Goal: Information Seeking & Learning: Learn about a topic

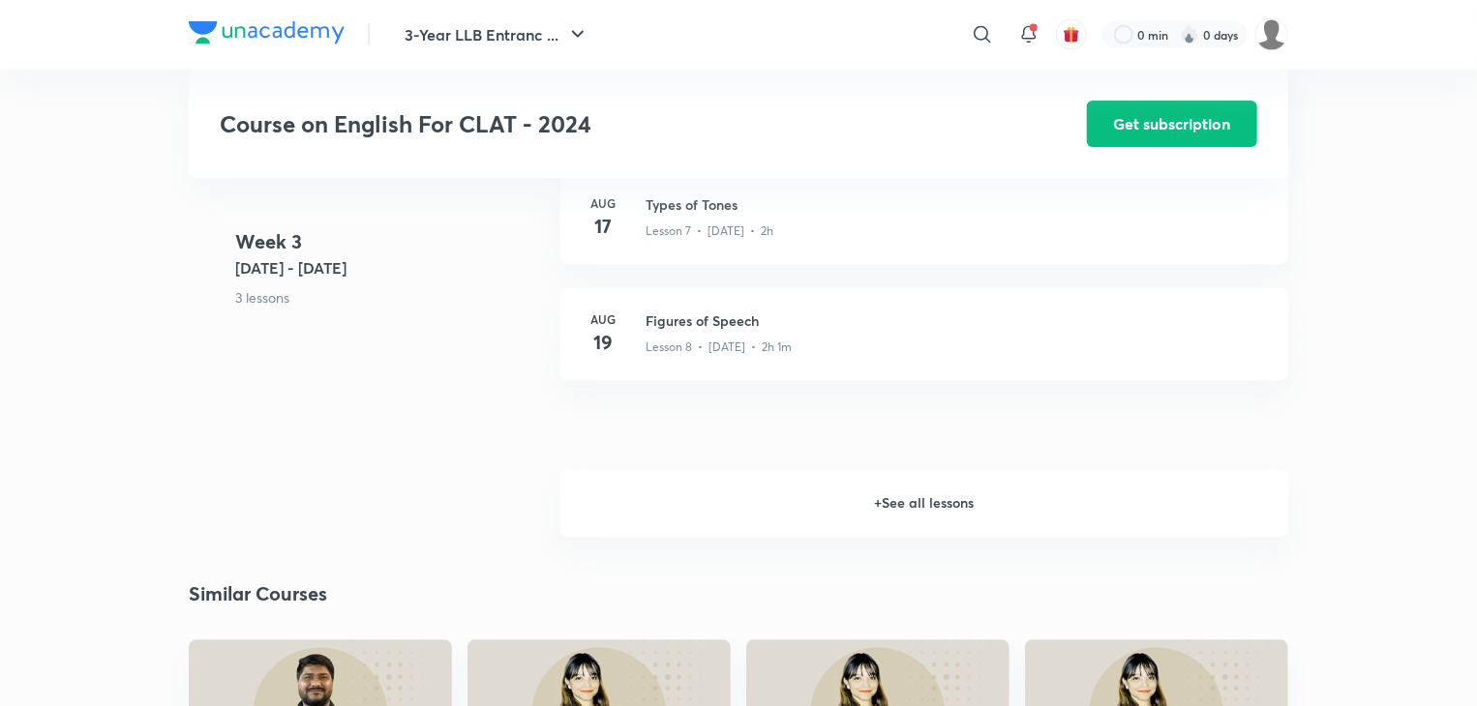
scroll to position [1730, 0]
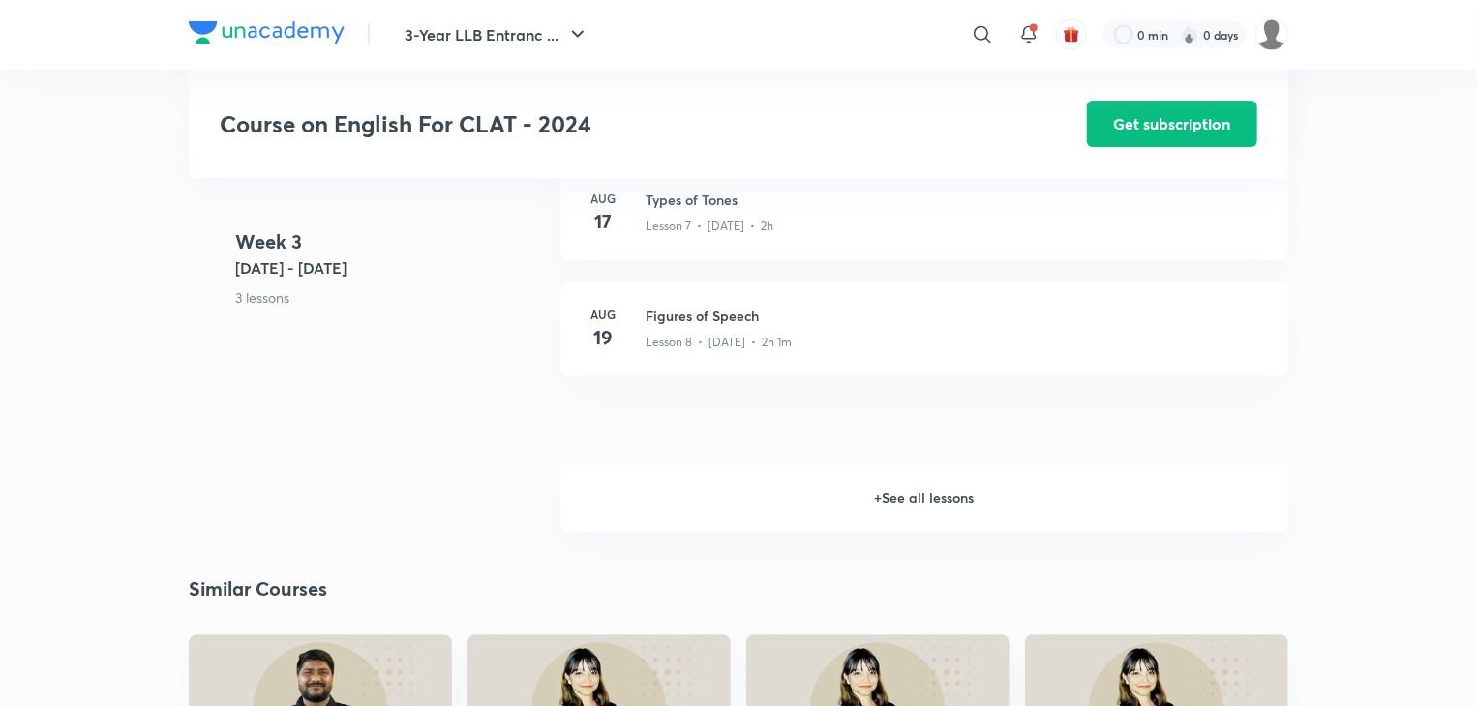
click at [889, 496] on h6 "+ See all lessons" at bounding box center [924, 500] width 728 height 68
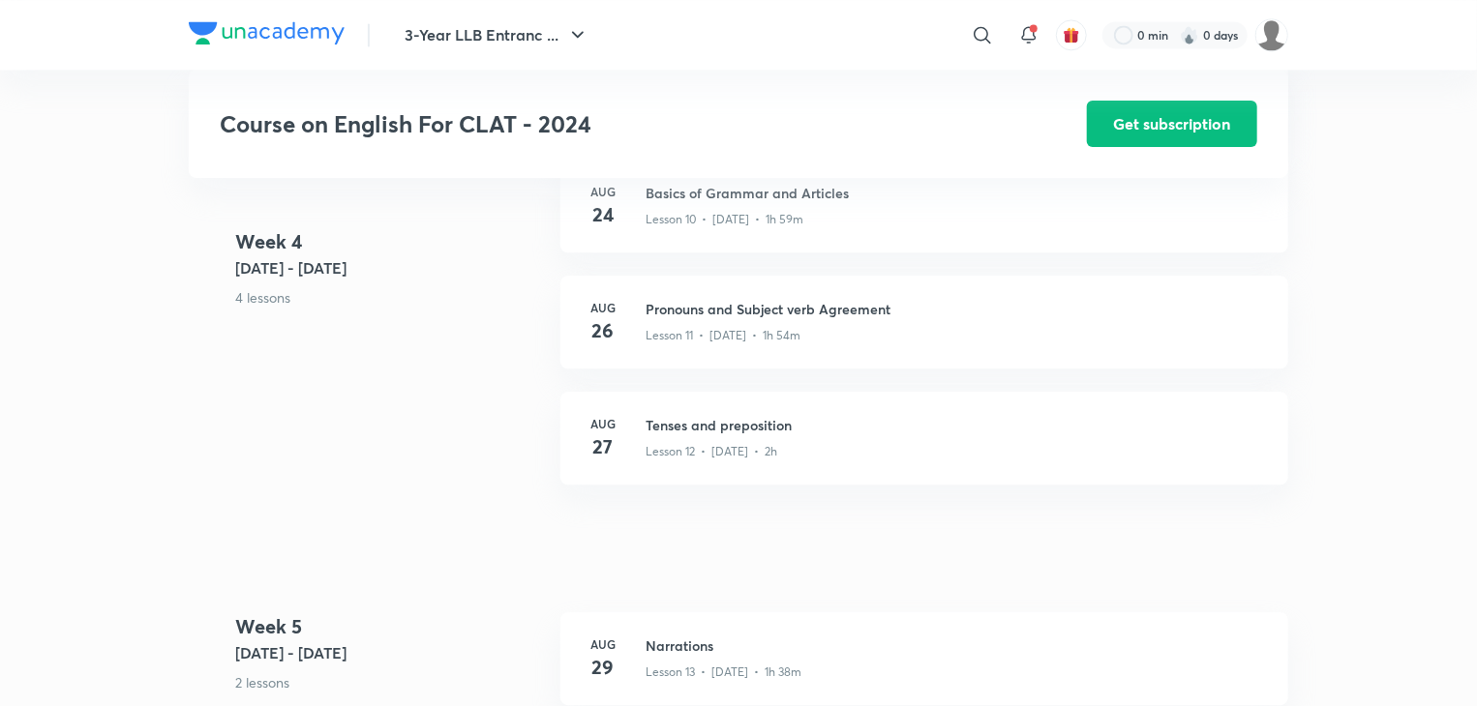
scroll to position [2245, 0]
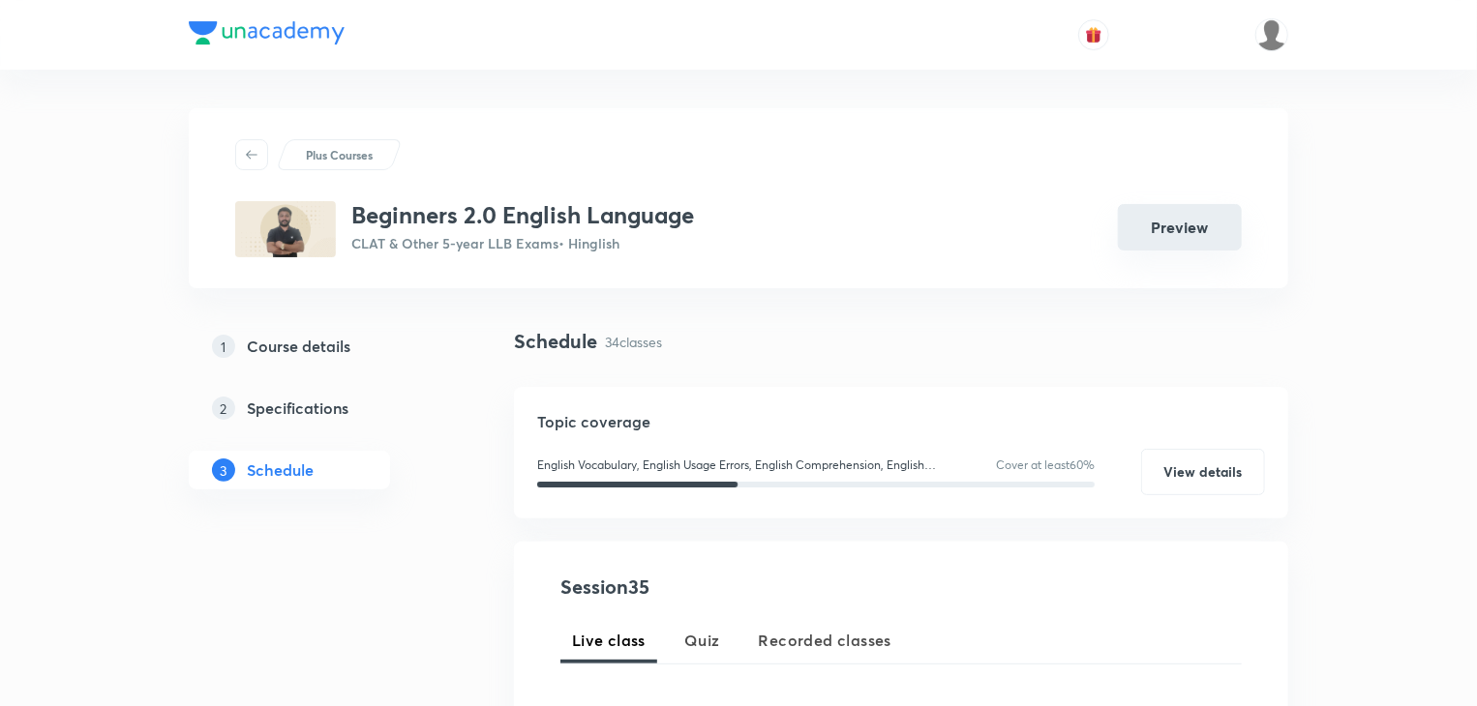
click at [1134, 229] on button "Preview" at bounding box center [1180, 227] width 124 height 46
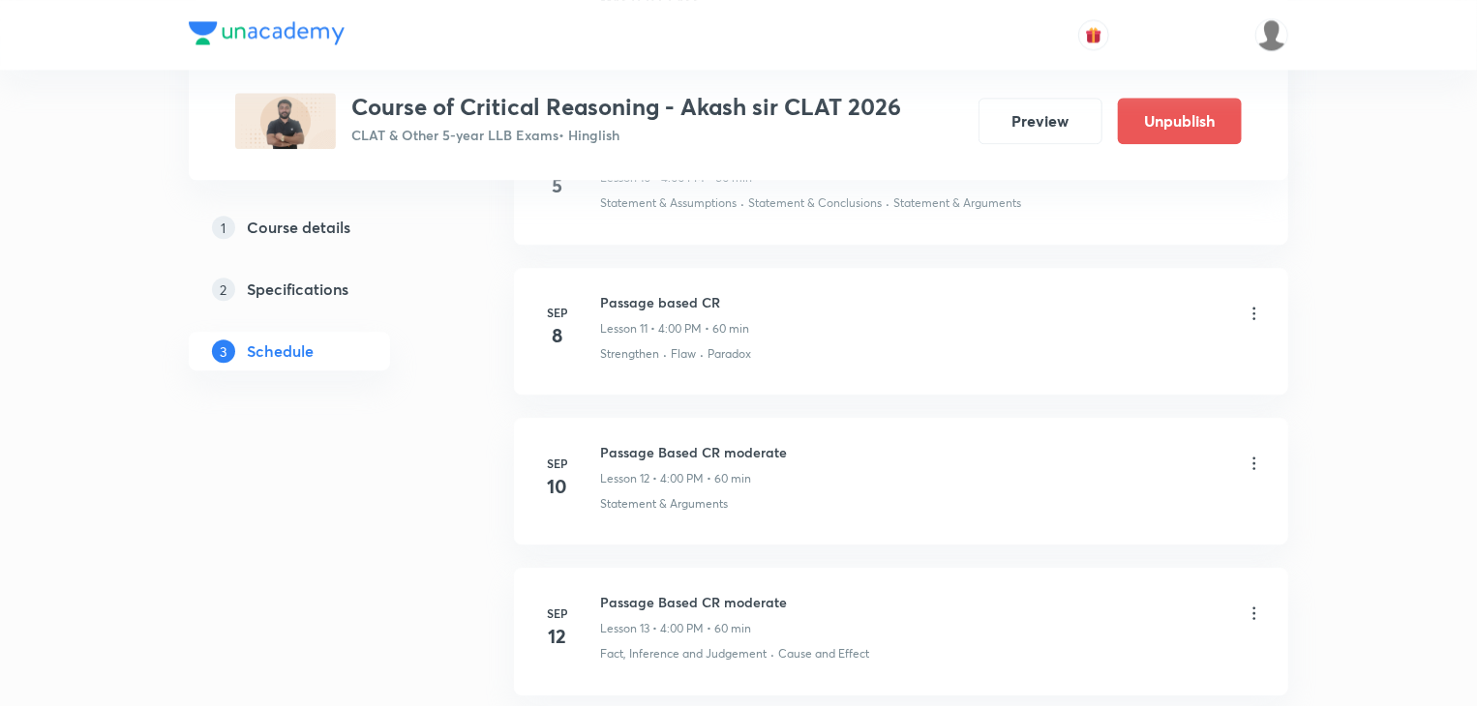
scroll to position [2554, 0]
click at [983, 511] on li "Sep 10 Passage Based CR moderate Lesson 12 • 4:00 PM • 60 min Statement & Argum…" at bounding box center [901, 478] width 774 height 127
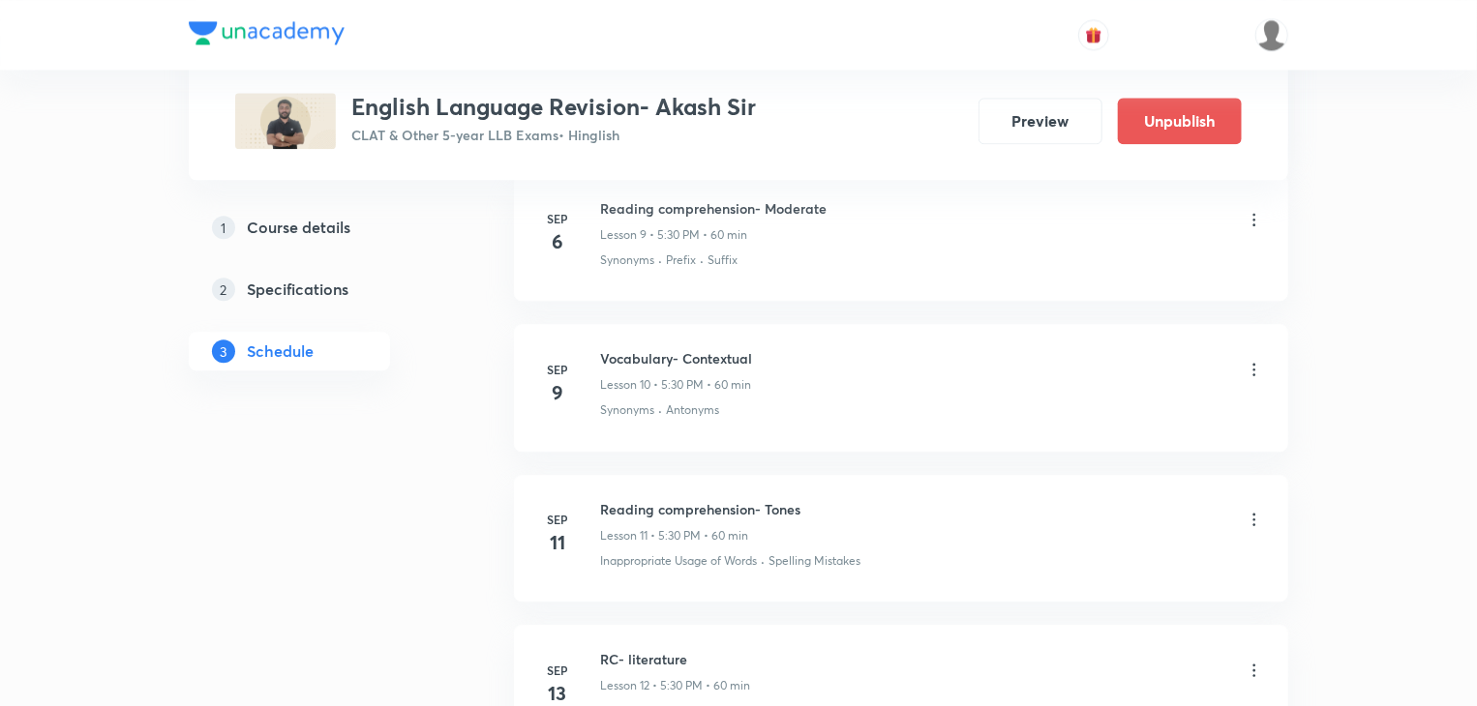
scroll to position [2567, 0]
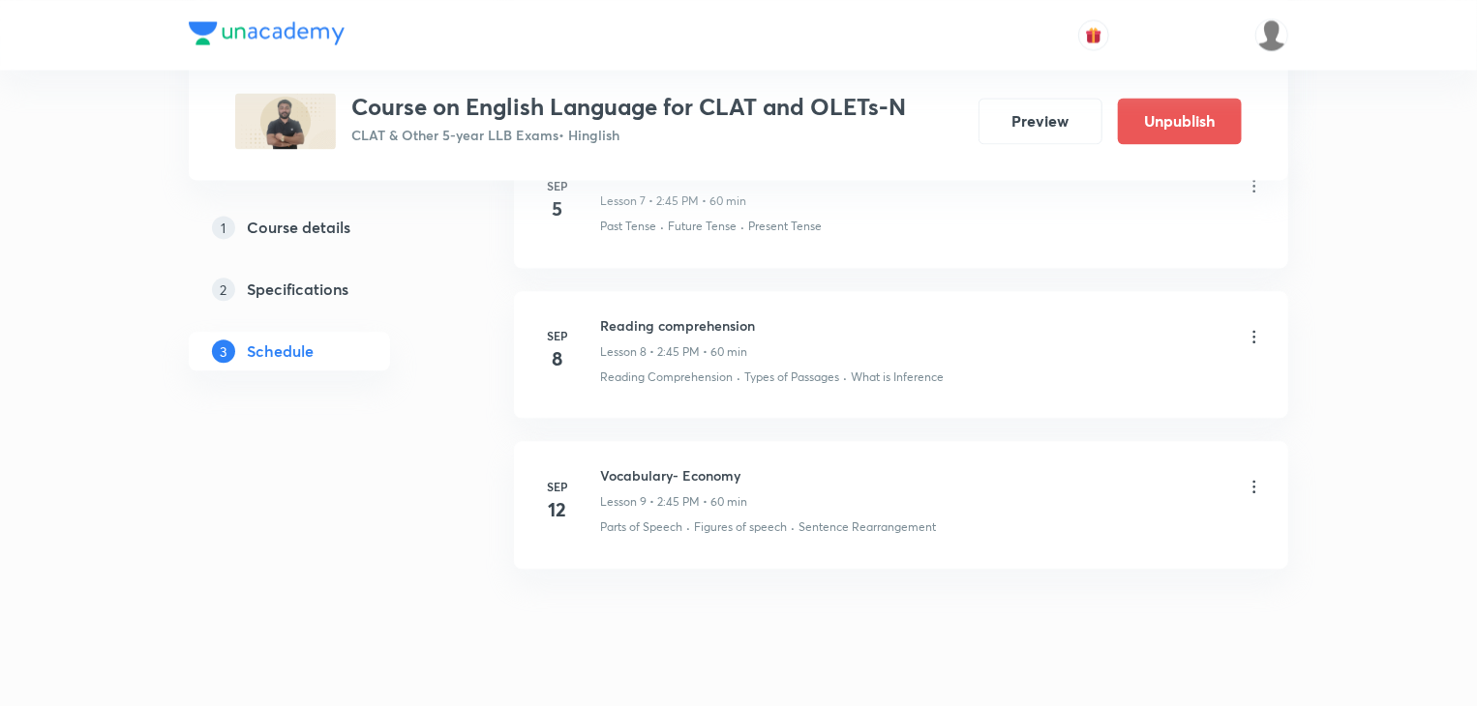
scroll to position [2065, 0]
